Goal: Navigation & Orientation: Find specific page/section

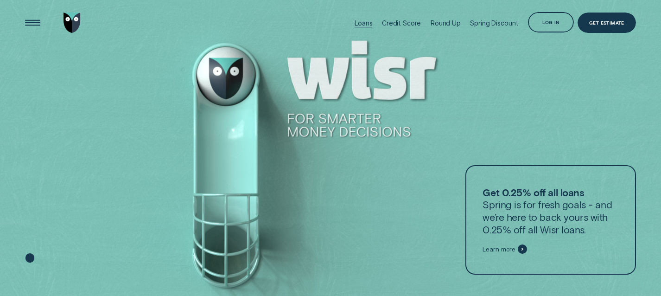
click at [369, 26] on div "Loans" at bounding box center [364, 23] width 18 height 8
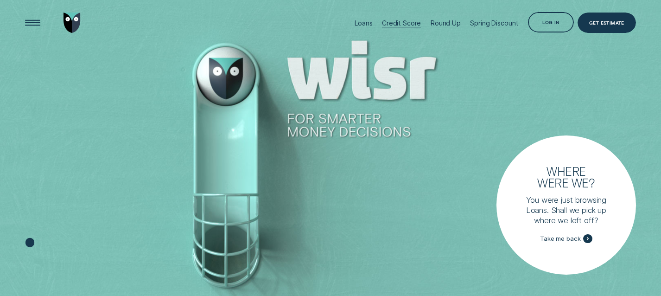
click at [405, 27] on div at bounding box center [401, 27] width 39 height 0
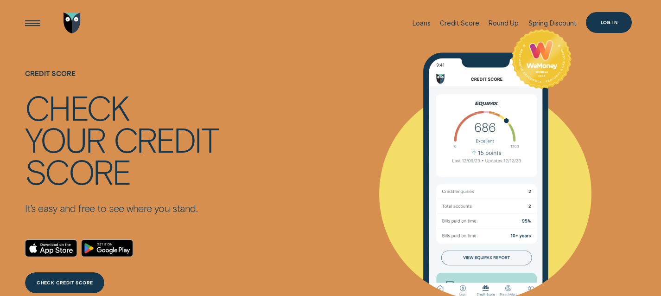
click at [599, 25] on div "Log in" at bounding box center [609, 22] width 46 height 21
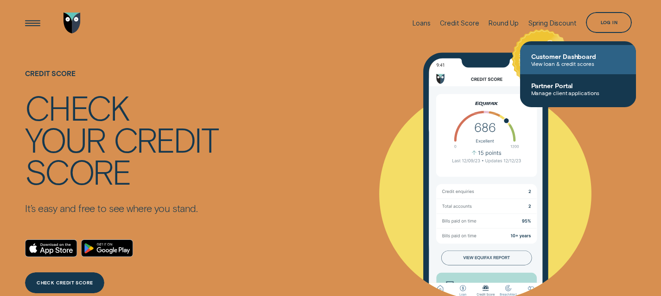
click at [585, 64] on span "View loan & credit scores" at bounding box center [578, 63] width 94 height 6
